Goal: Register for event/course

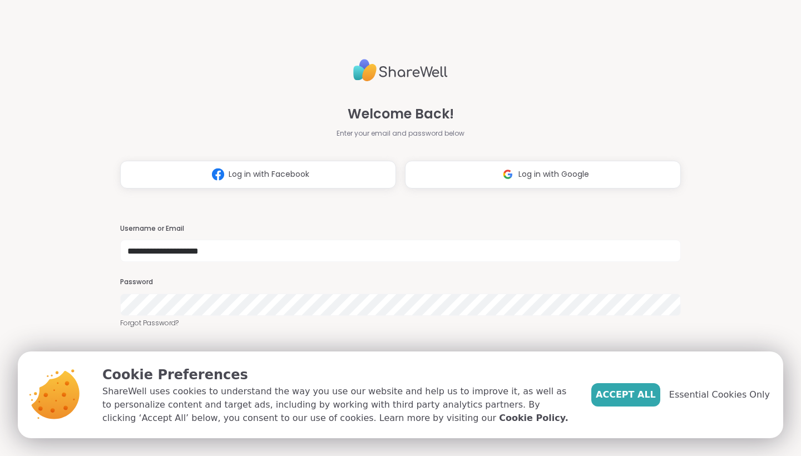
type input "**********"
click at [649, 396] on span "Accept All" at bounding box center [626, 394] width 60 height 13
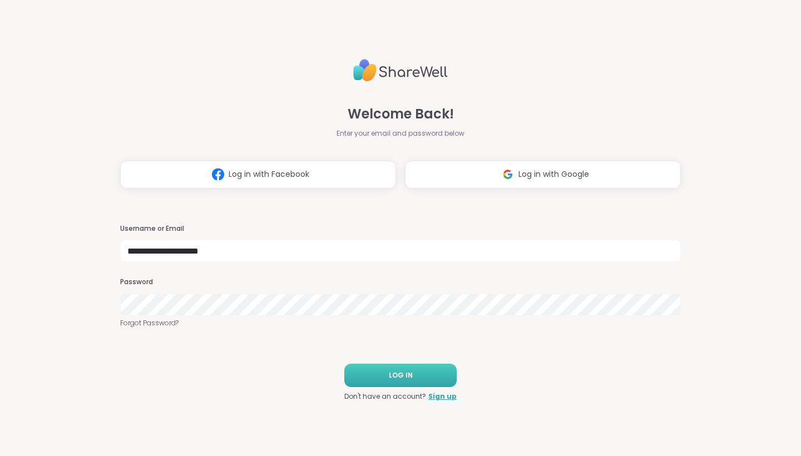
click at [422, 375] on button "LOG IN" at bounding box center [400, 375] width 112 height 23
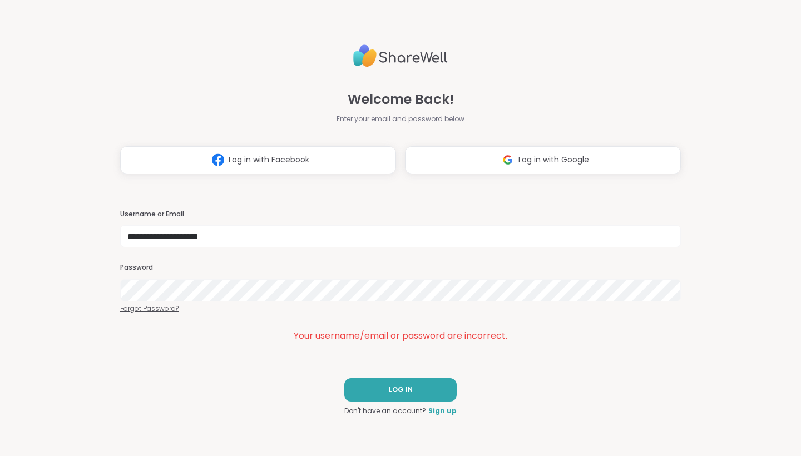
click at [146, 309] on link "Forgot Password?" at bounding box center [400, 309] width 561 height 10
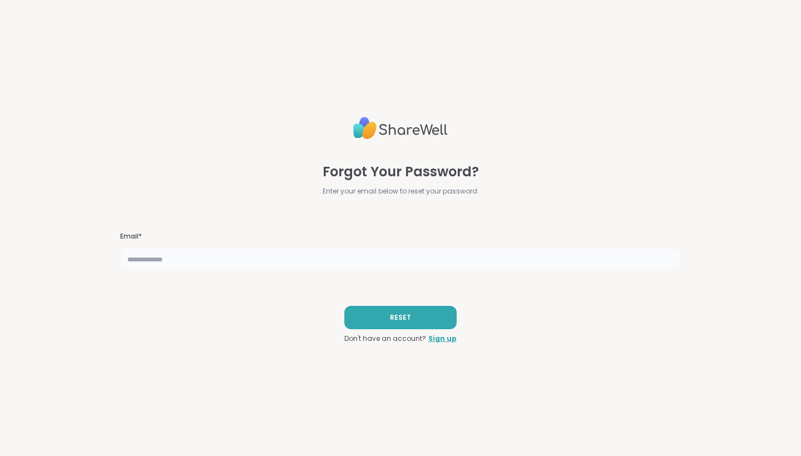
click at [238, 266] on input "text" at bounding box center [400, 259] width 561 height 22
type input "**********"
click at [390, 321] on button "RESET" at bounding box center [400, 317] width 112 height 23
click at [437, 340] on link "Sign up" at bounding box center [442, 339] width 28 height 10
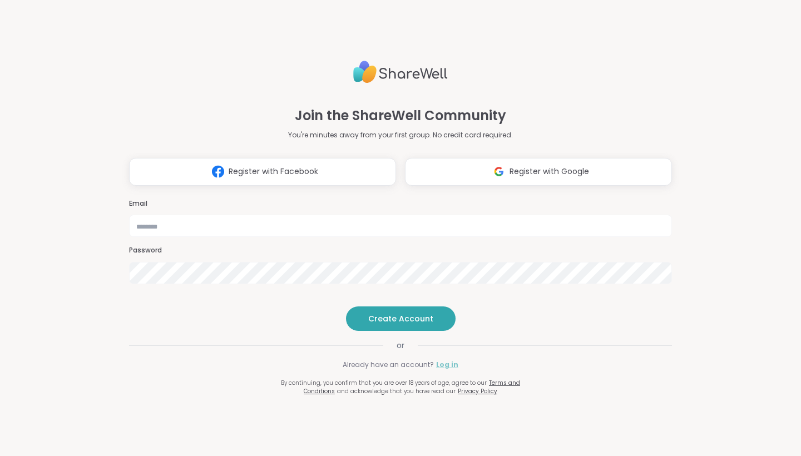
click at [444, 370] on link "Log in" at bounding box center [447, 365] width 22 height 10
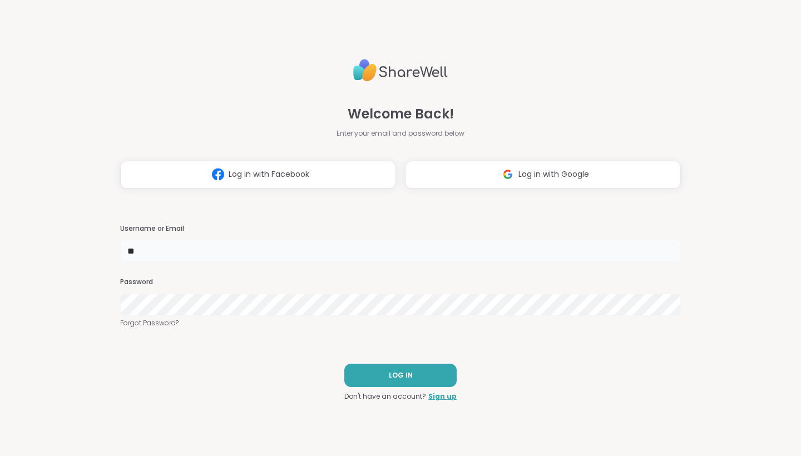
type input "*"
type input "**********"
click at [387, 384] on button "LOG IN" at bounding box center [400, 375] width 112 height 23
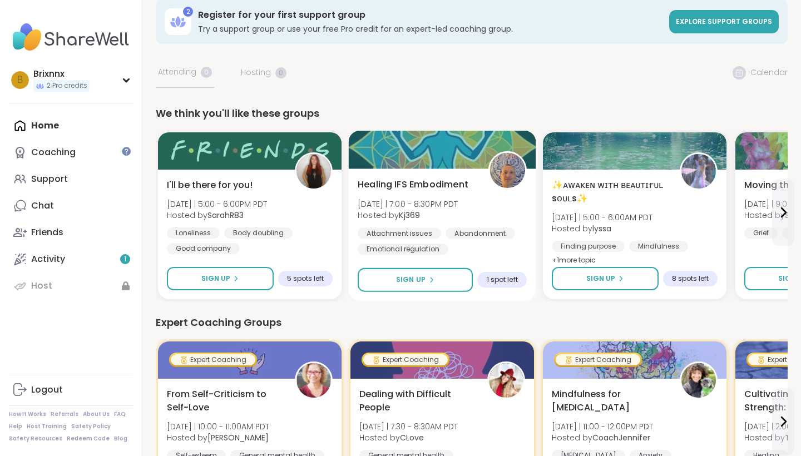
scroll to position [13, 0]
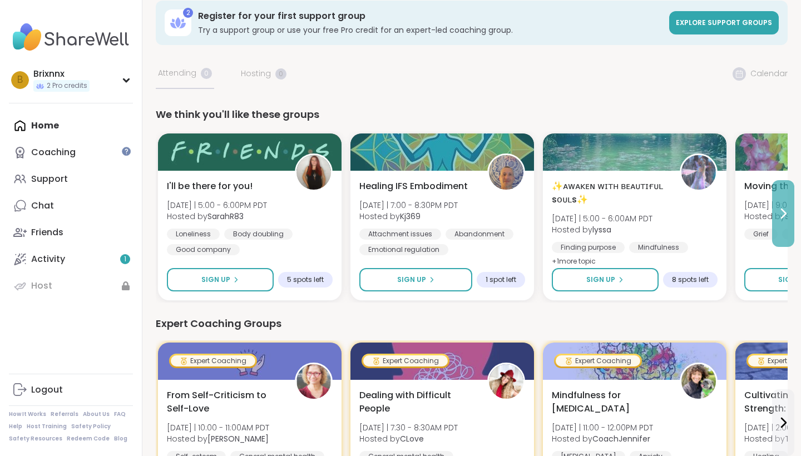
click at [788, 218] on icon at bounding box center [783, 213] width 13 height 13
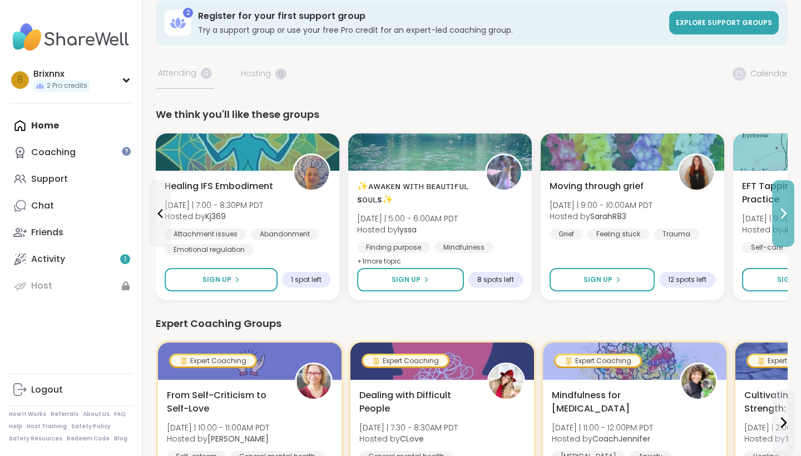
click at [788, 219] on icon at bounding box center [783, 213] width 13 height 13
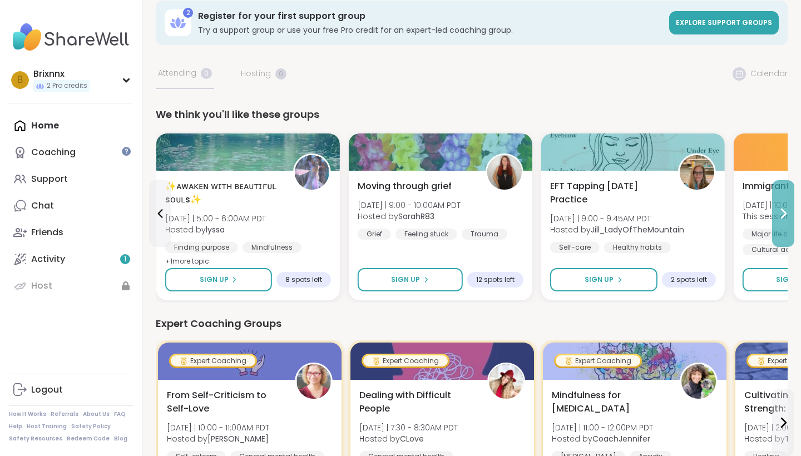
click at [788, 219] on icon at bounding box center [783, 213] width 13 height 13
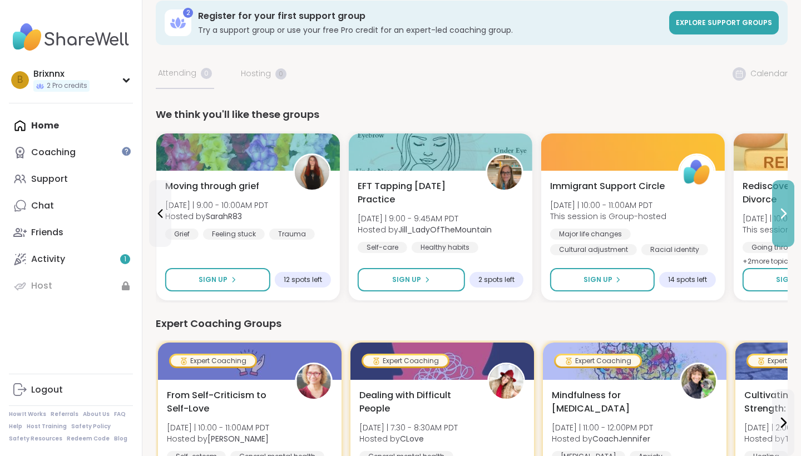
click at [788, 219] on icon at bounding box center [783, 213] width 13 height 13
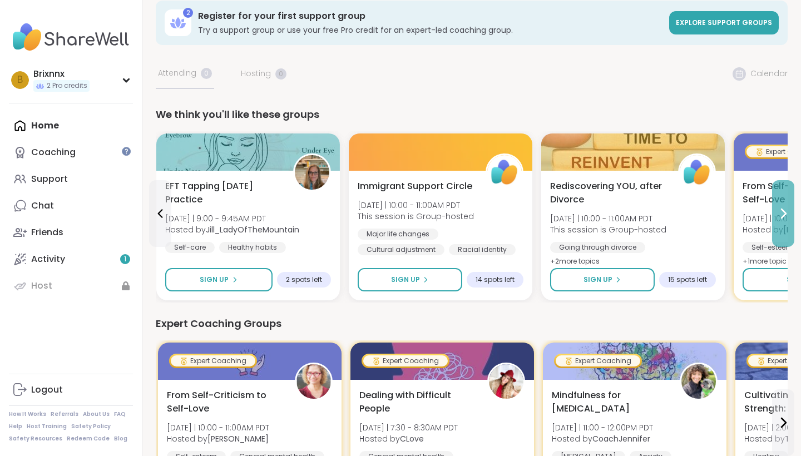
click at [788, 219] on icon at bounding box center [783, 213] width 13 height 13
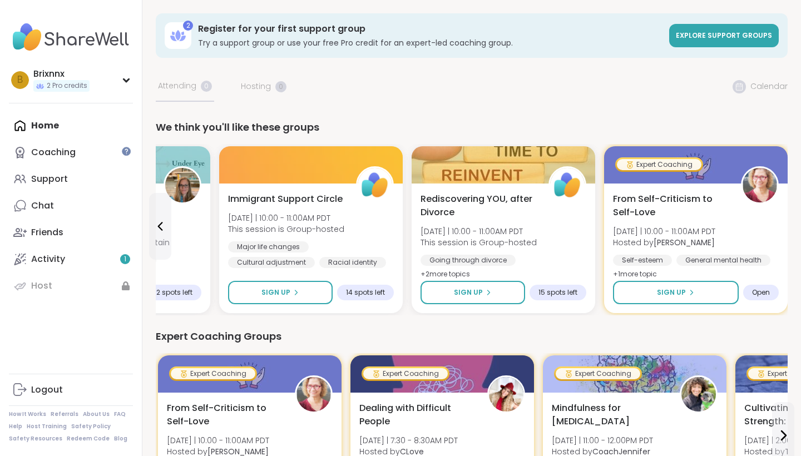
scroll to position [0, 0]
click at [727, 29] on link "Explore support groups" at bounding box center [724, 35] width 110 height 23
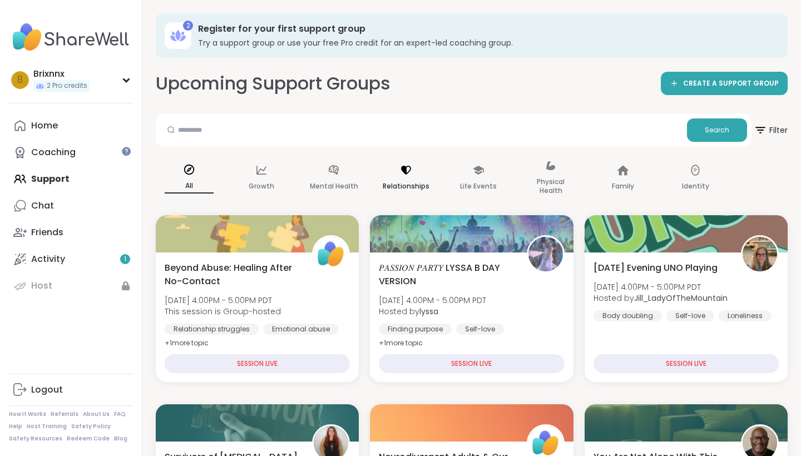
click at [396, 178] on div "Relationships" at bounding box center [406, 179] width 67 height 56
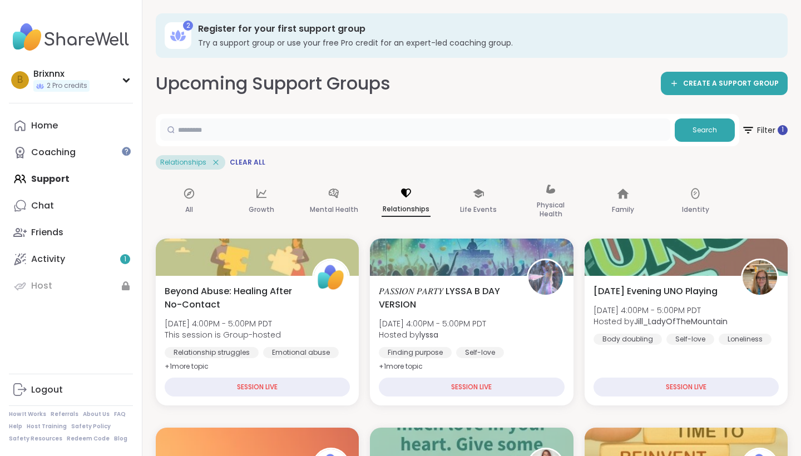
click at [258, 133] on input "text" at bounding box center [415, 129] width 510 height 22
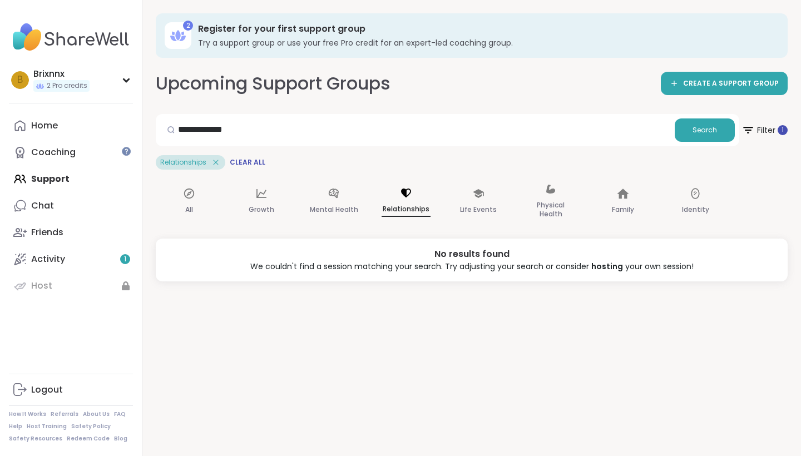
click at [214, 162] on icon at bounding box center [216, 162] width 5 height 5
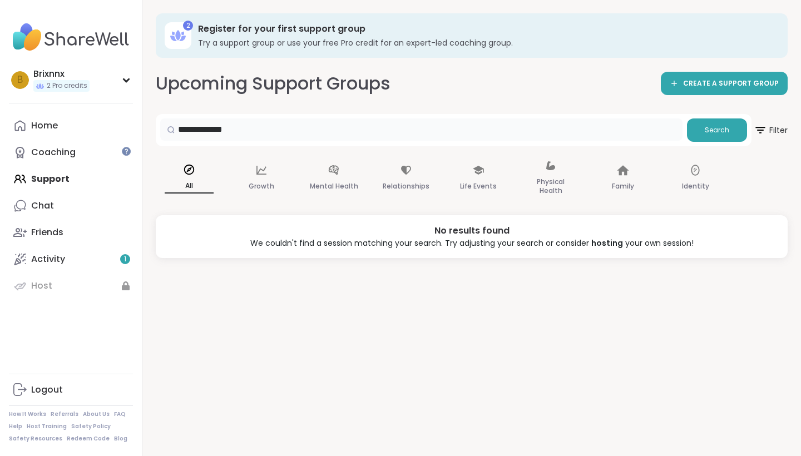
click at [257, 136] on input "**********" at bounding box center [421, 129] width 522 height 22
type input "*"
click at [394, 174] on div "Relationships" at bounding box center [406, 179] width 67 height 56
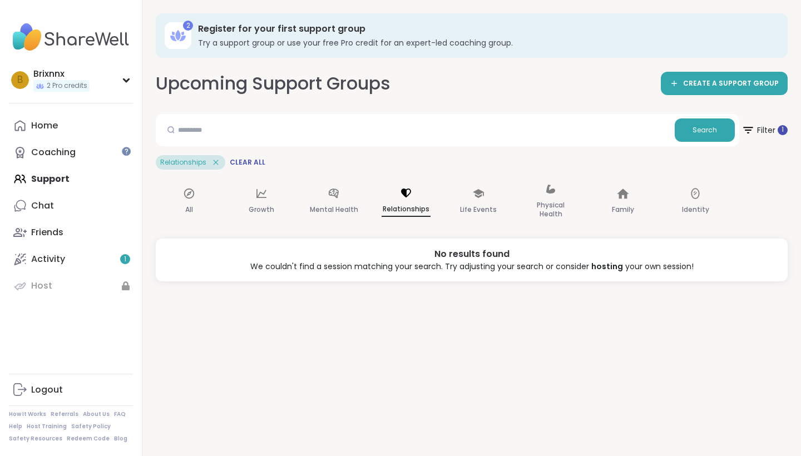
click at [420, 209] on p "Relationships" at bounding box center [406, 209] width 49 height 14
click at [244, 161] on span "Clear All" at bounding box center [248, 162] width 36 height 9
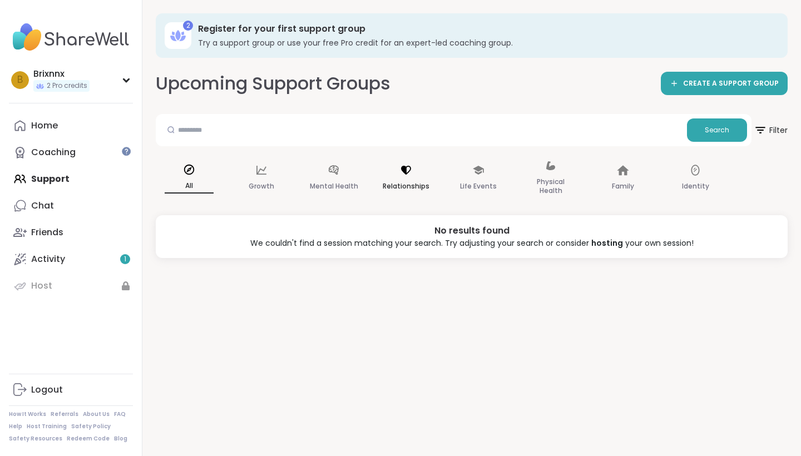
click at [394, 184] on p "Relationships" at bounding box center [406, 186] width 47 height 13
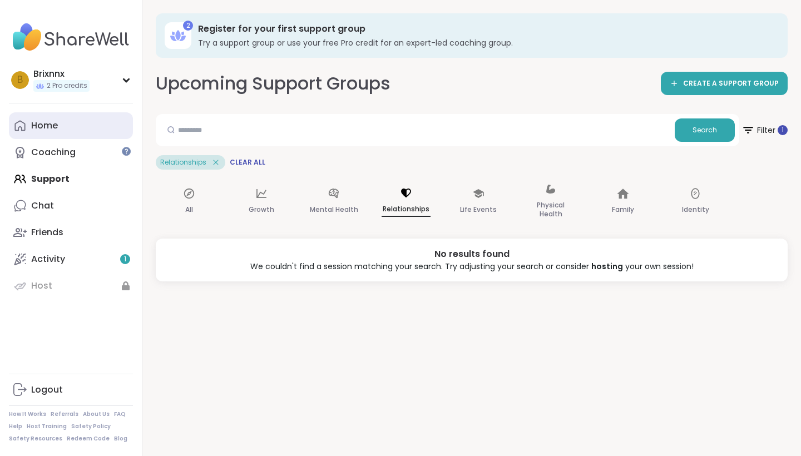
click at [45, 126] on div "Home" at bounding box center [44, 126] width 27 height 12
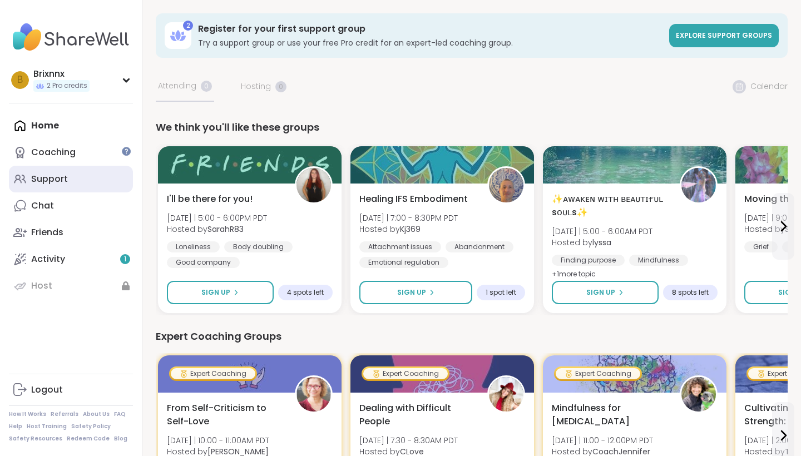
click at [24, 177] on icon at bounding box center [23, 178] width 3 height 7
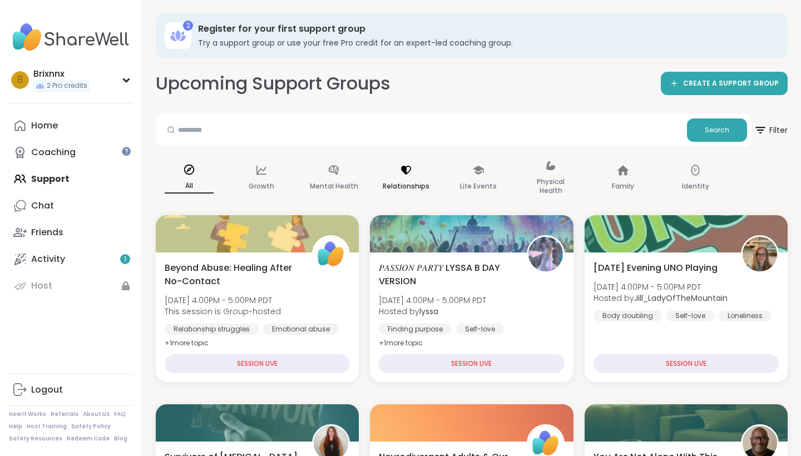
click at [407, 192] on p "Relationships" at bounding box center [406, 186] width 47 height 13
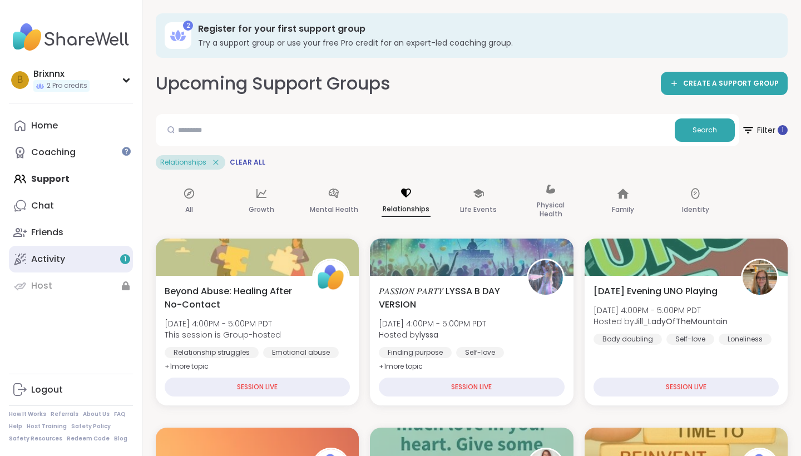
click at [42, 258] on div "Activity 1" at bounding box center [48, 259] width 34 height 12
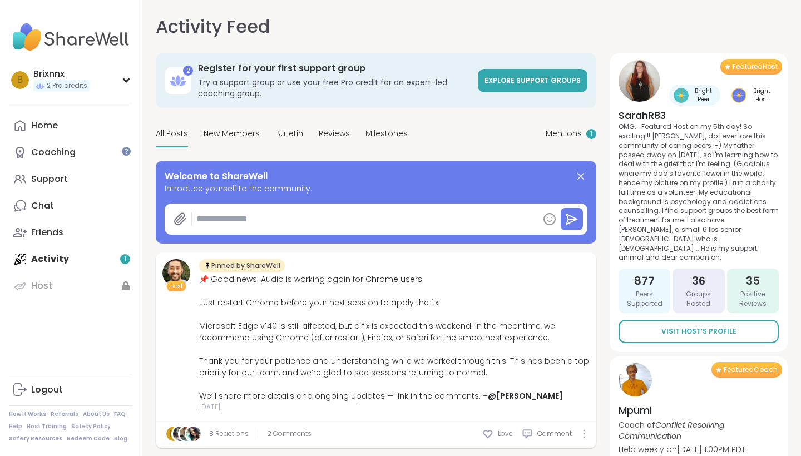
type textarea "*"
click at [77, 123] on link "Home" at bounding box center [71, 125] width 124 height 27
